Goal: Task Accomplishment & Management: Complete application form

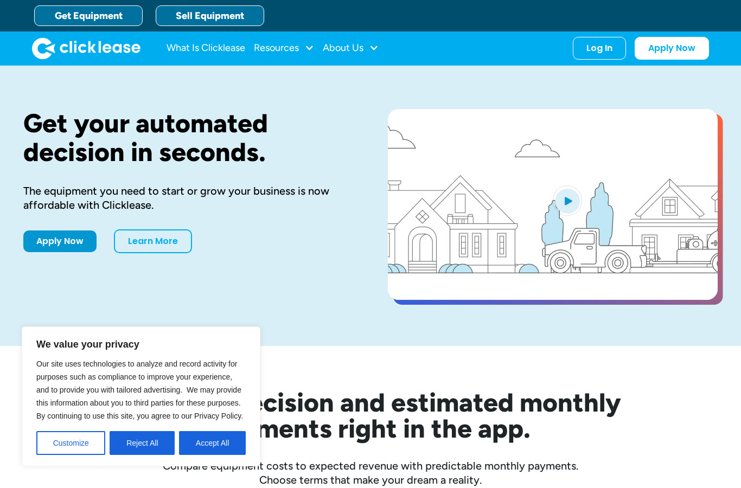
click at [196, 19] on link "Sell Equipment" at bounding box center [210, 15] width 108 height 21
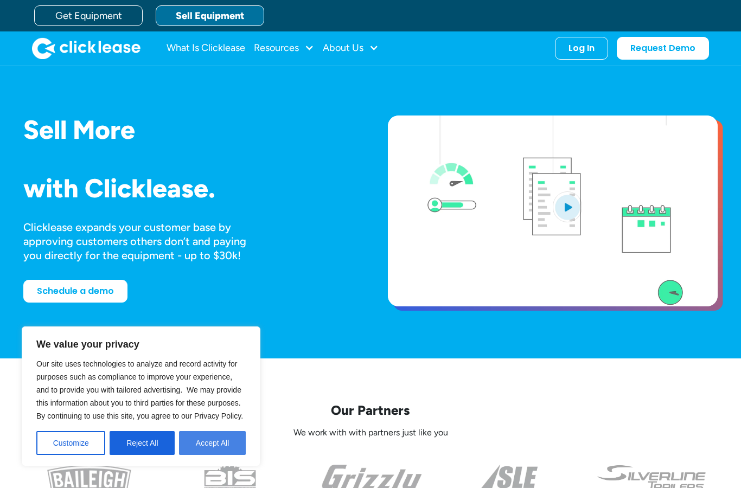
click at [203, 444] on button "Accept All" at bounding box center [212, 443] width 67 height 24
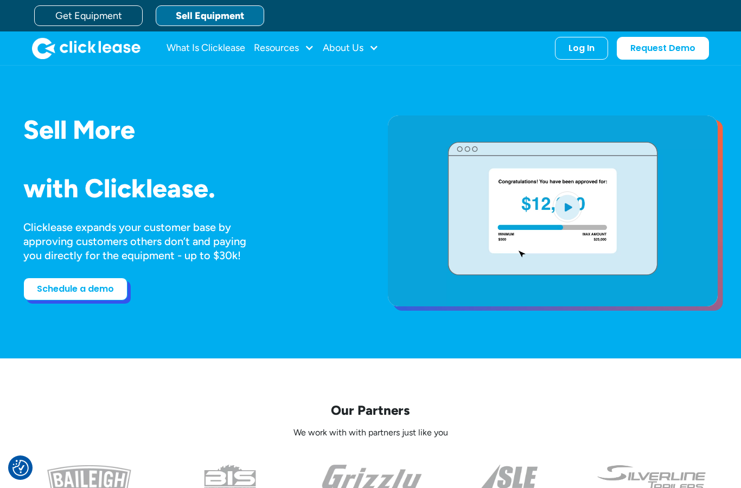
click at [64, 300] on link "Schedule a demo" at bounding box center [75, 289] width 104 height 23
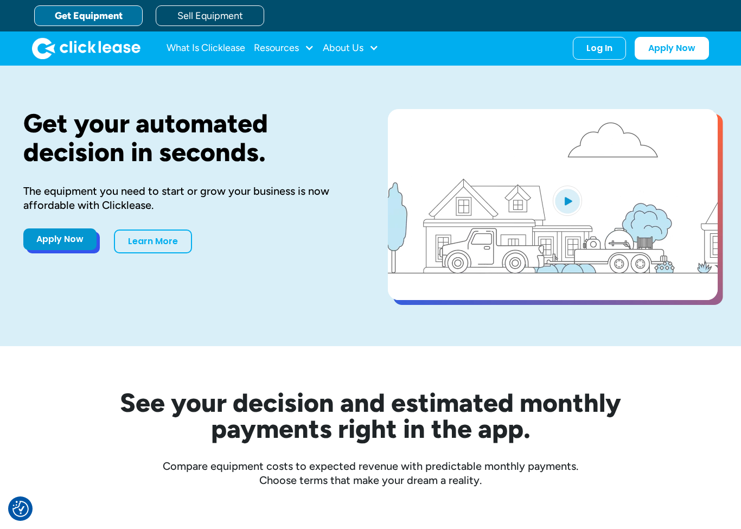
click at [55, 239] on link "Apply Now" at bounding box center [59, 239] width 73 height 22
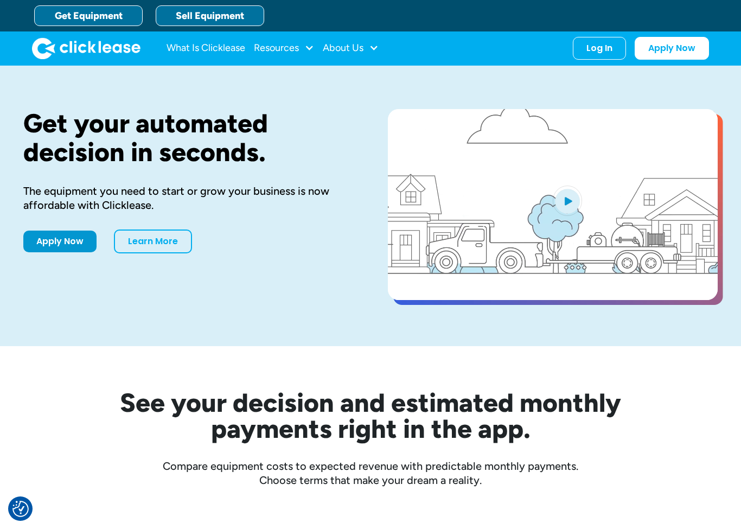
click at [195, 24] on link "Sell Equipment" at bounding box center [210, 15] width 108 height 21
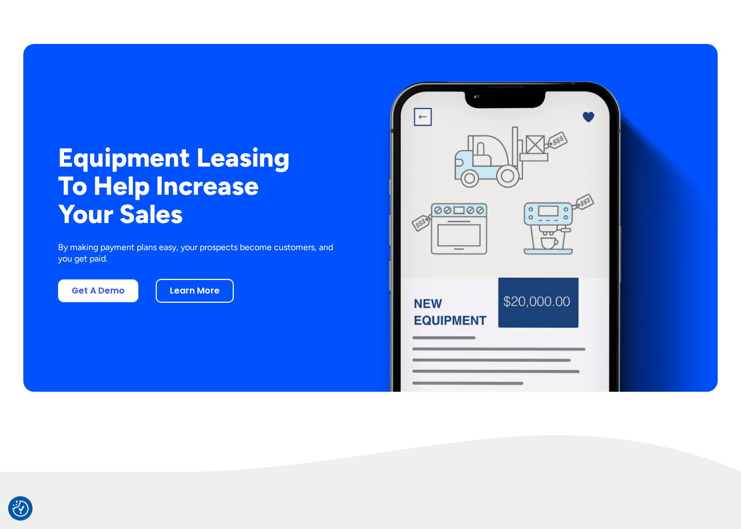
scroll to position [2018, 0]
click at [88, 300] on link "Get A Demo" at bounding box center [98, 288] width 80 height 23
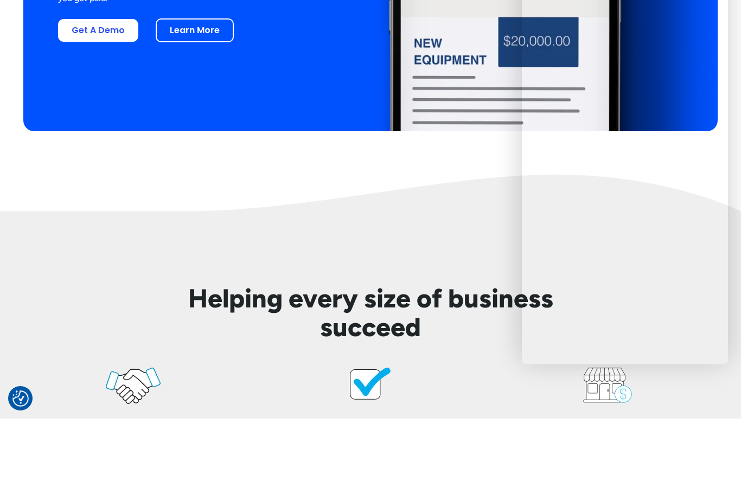
scroll to position [2254, 0]
